Goal: Task Accomplishment & Management: Manage account settings

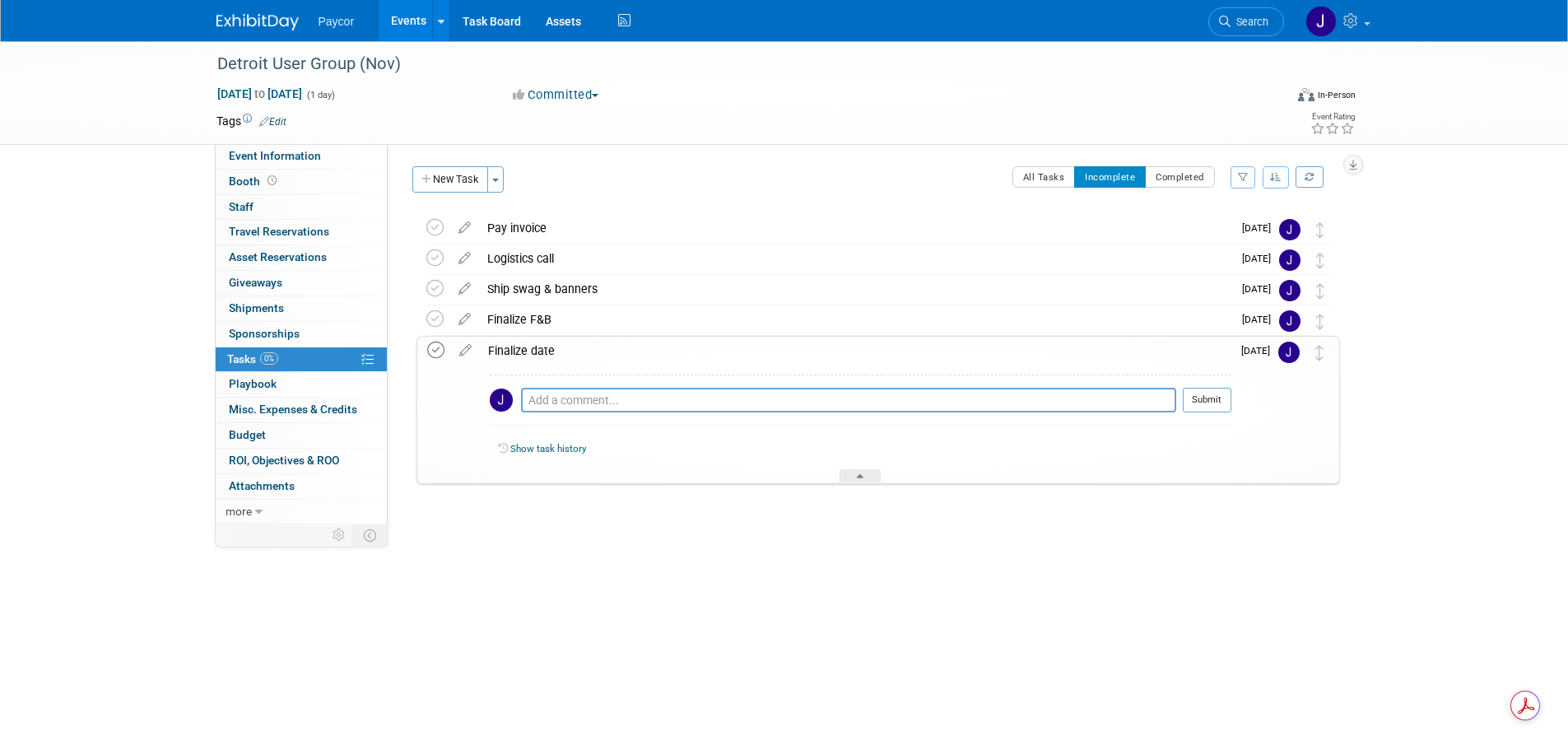
click at [434, 349] on icon at bounding box center [436, 351] width 18 height 18
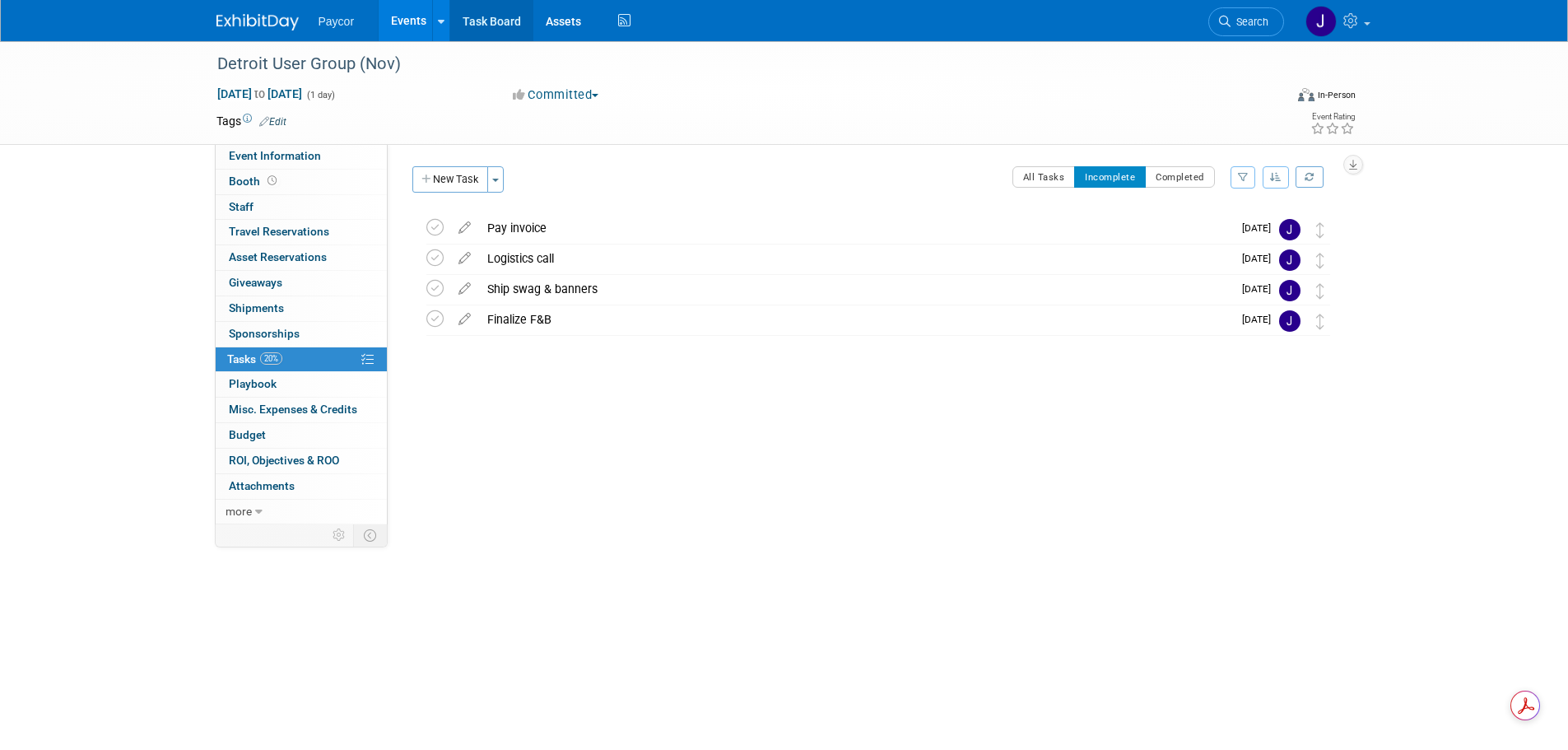
click at [502, 25] on link "Task Board" at bounding box center [491, 20] width 83 height 41
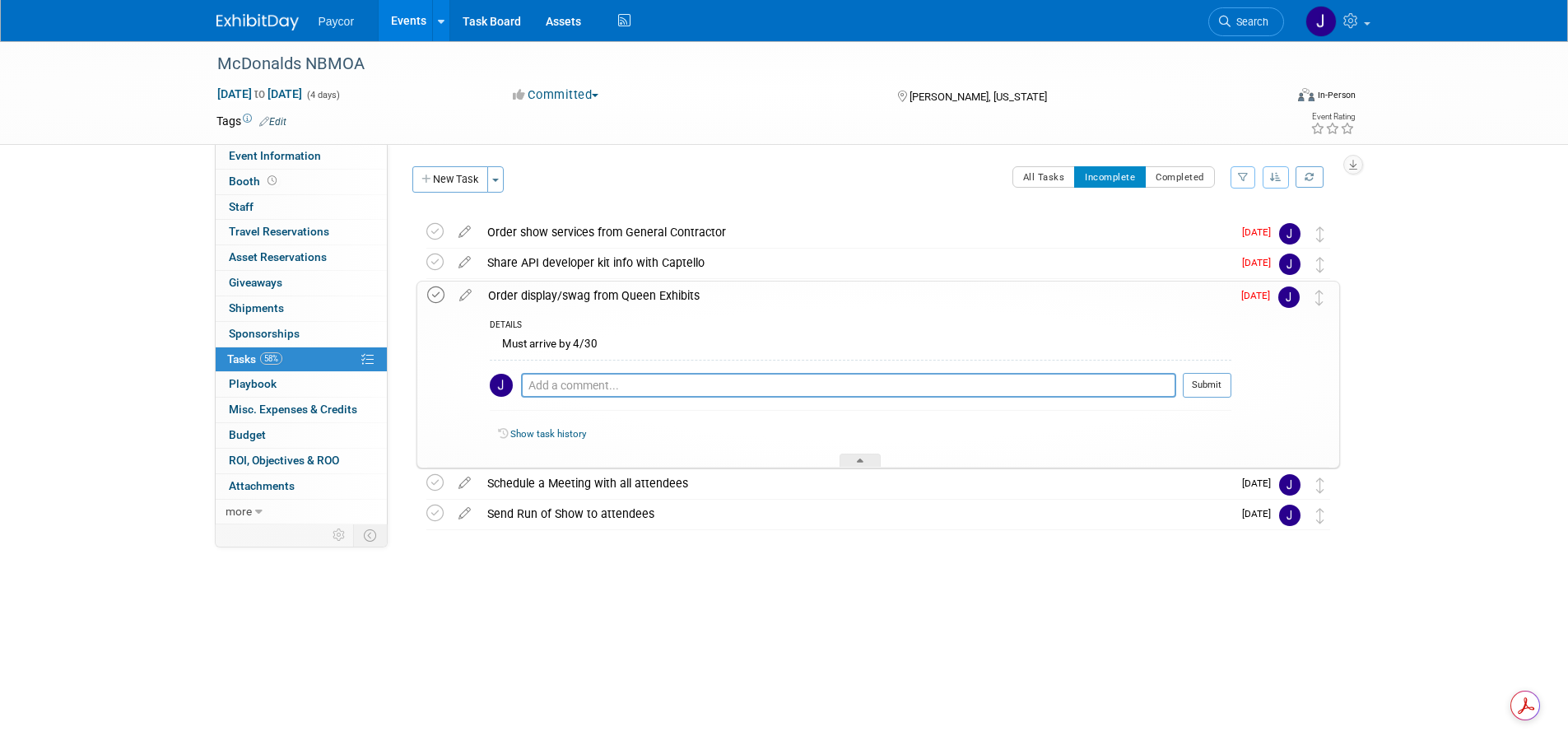
click at [437, 292] on icon at bounding box center [436, 295] width 18 height 18
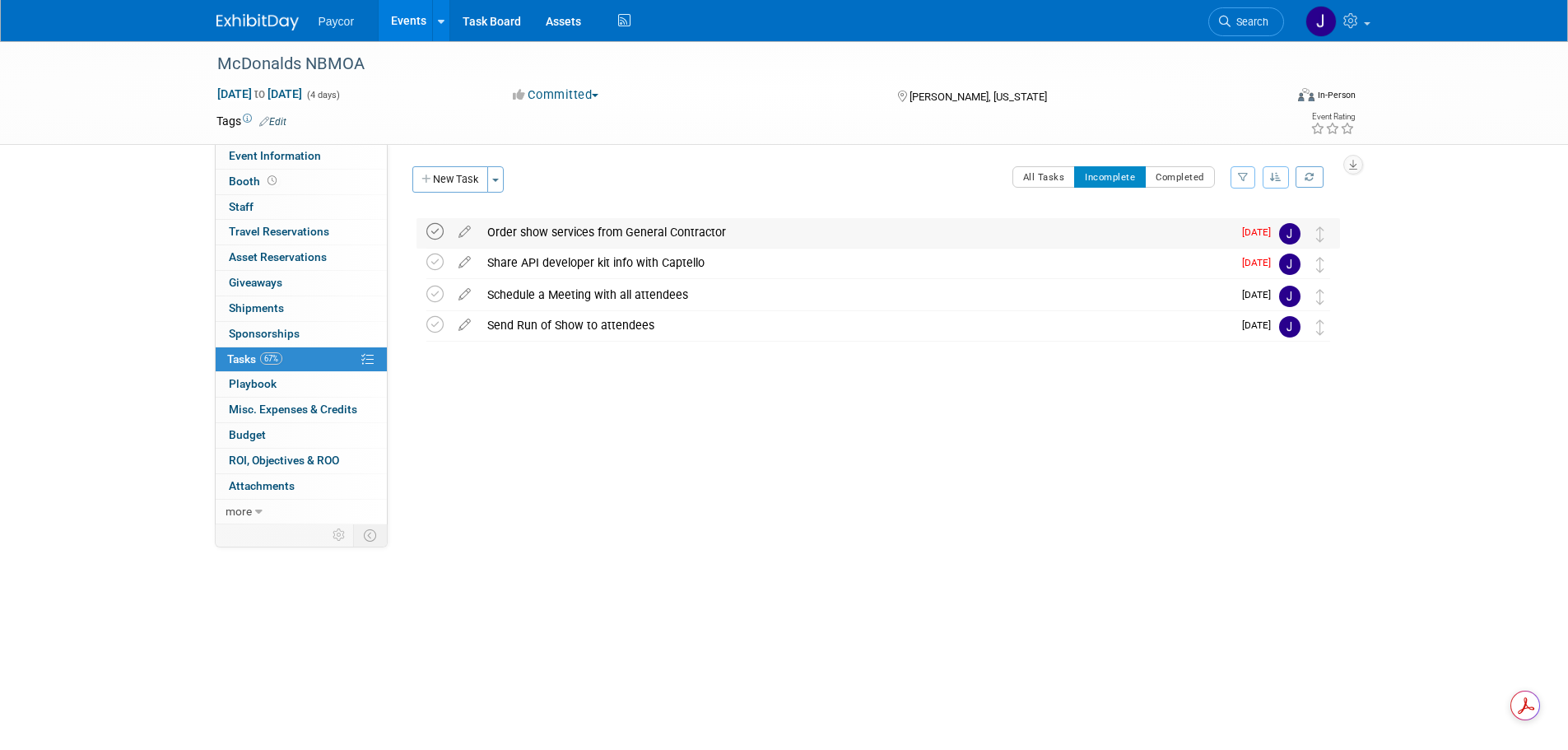
click at [436, 230] on icon at bounding box center [435, 232] width 18 height 18
click at [468, 231] on icon at bounding box center [464, 228] width 29 height 20
select select "7"
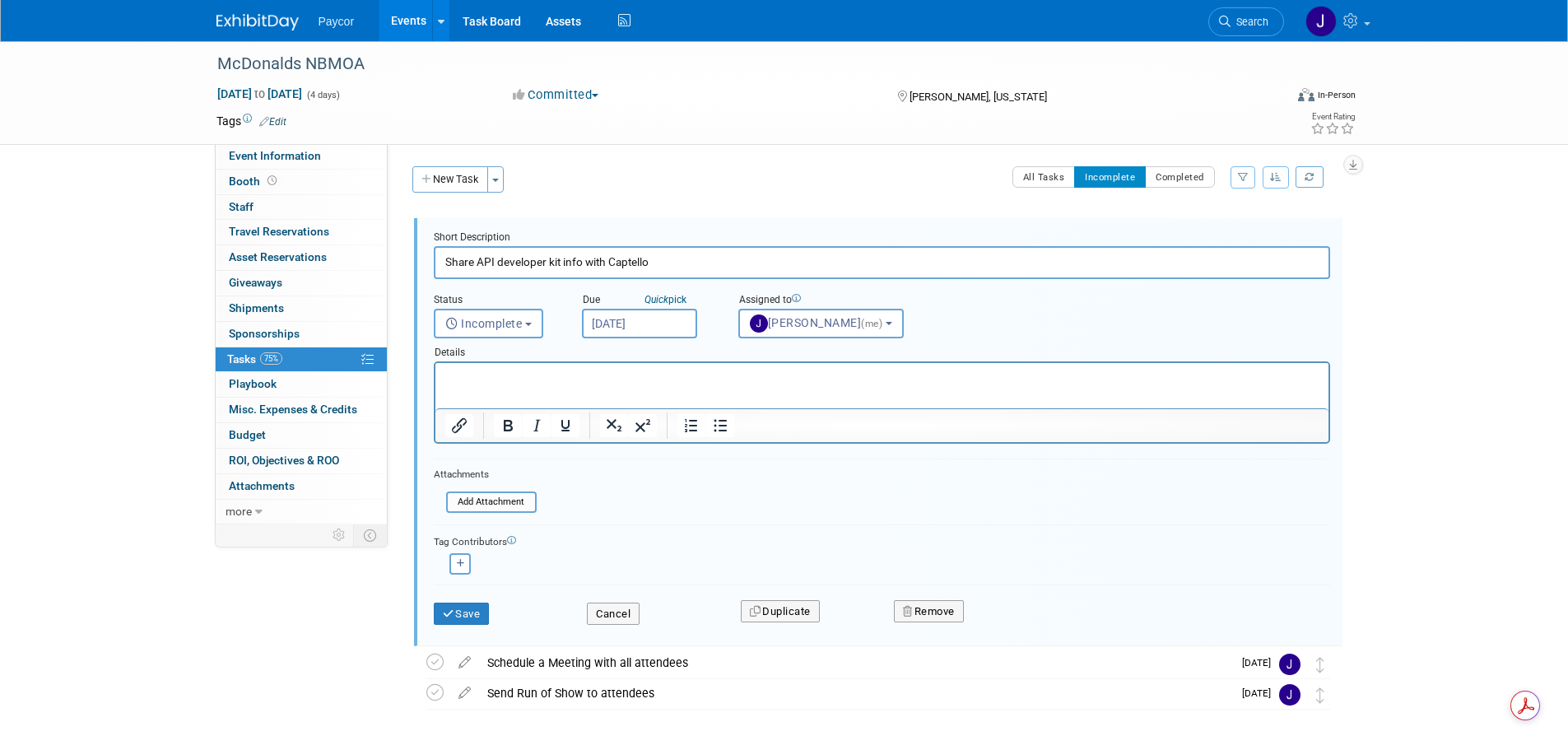
click at [622, 326] on input "Aug 19, 2025" at bounding box center [639, 323] width 115 height 29
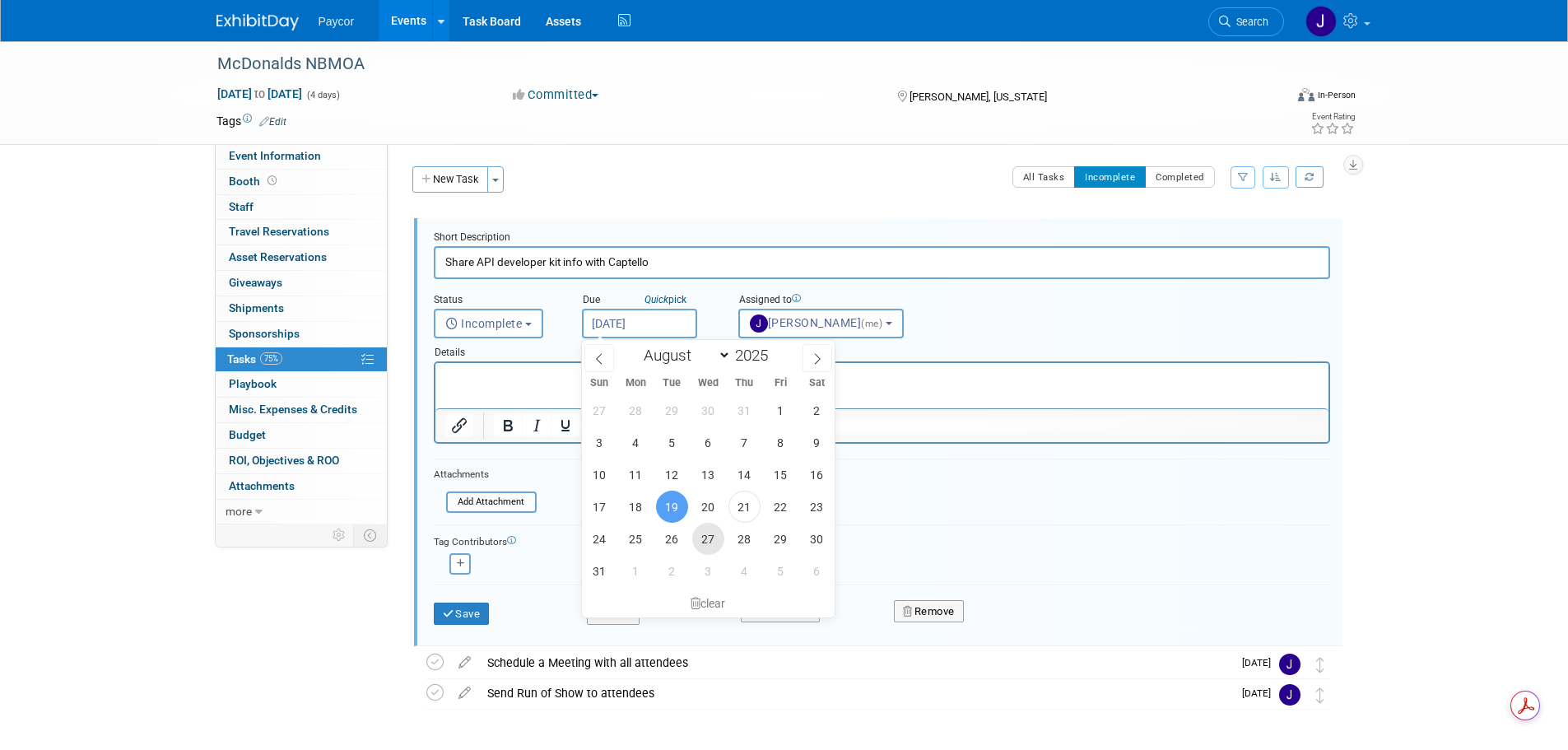
click at [718, 540] on span "27" at bounding box center [708, 538] width 32 height 32
type input "Aug 27, 2025"
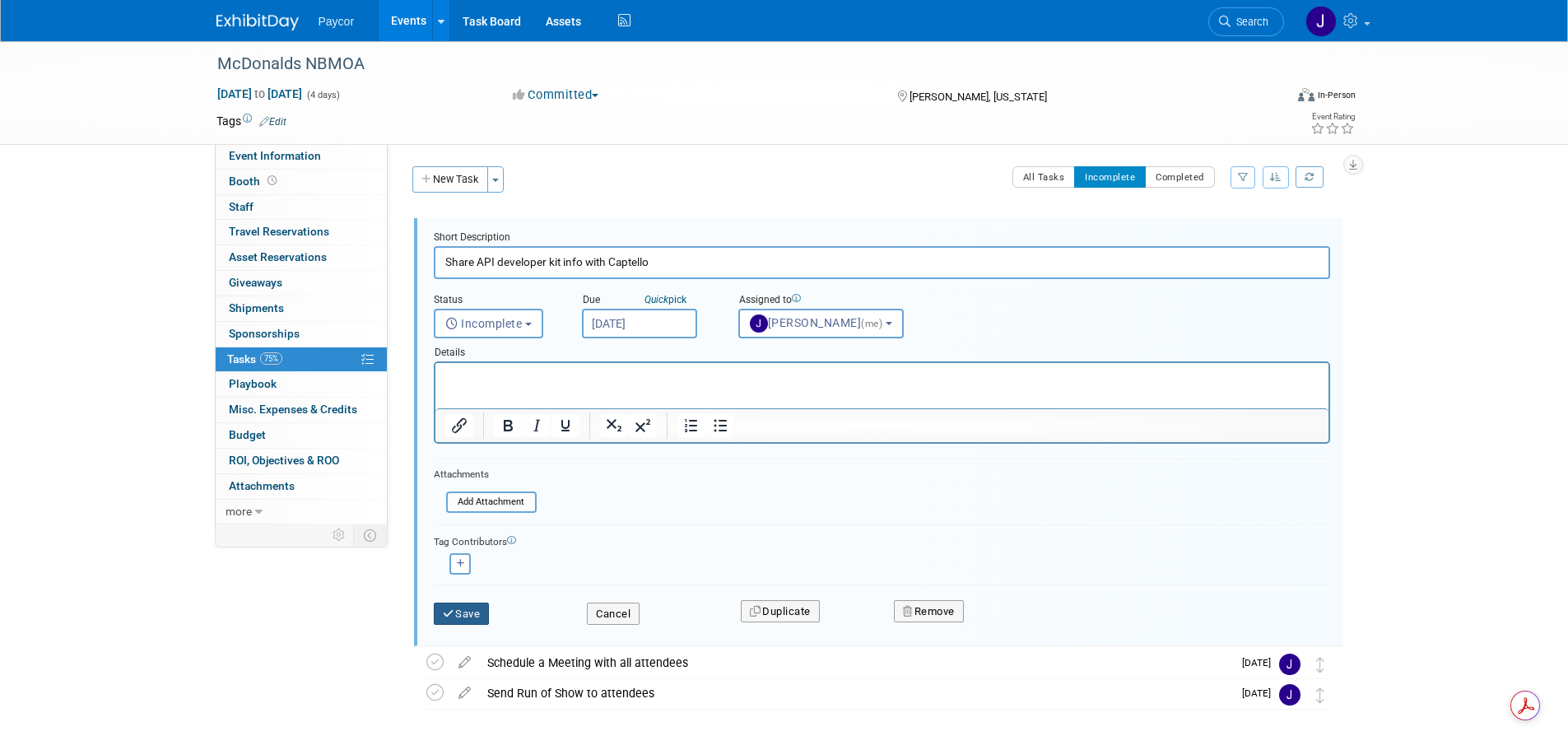
click at [464, 613] on button "Save" at bounding box center [461, 614] width 56 height 23
